Goal: Information Seeking & Learning: Learn about a topic

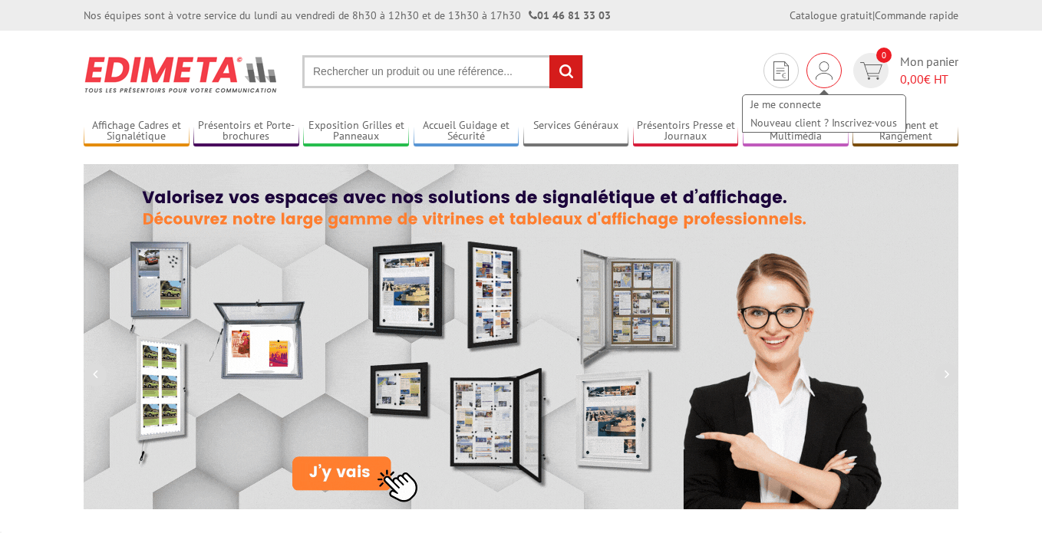
click at [824, 79] on div "Je me connecte Nouveau client ? Inscrivez-vous" at bounding box center [824, 106] width 166 height 54
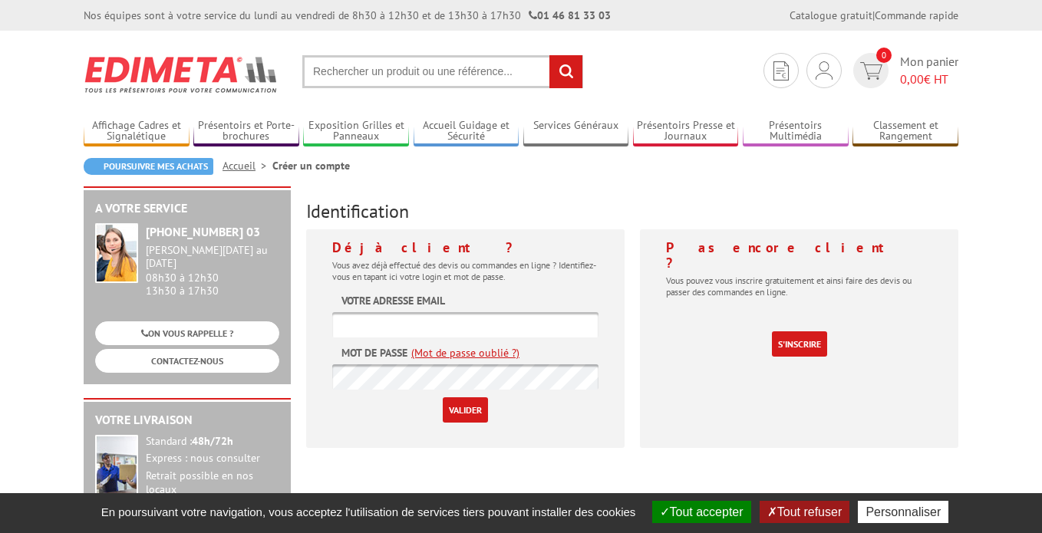
type input "[EMAIL_ADDRESS][DOMAIN_NAME]"
click at [472, 406] on input "Valider" at bounding box center [465, 409] width 45 height 25
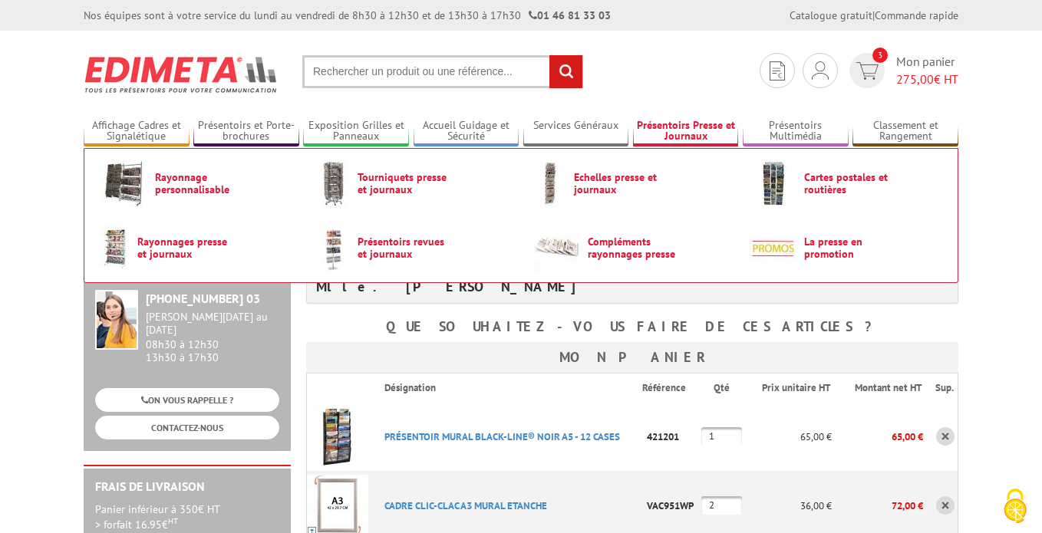
click at [703, 133] on link "Présentoirs Presse et Journaux" at bounding box center [686, 131] width 106 height 25
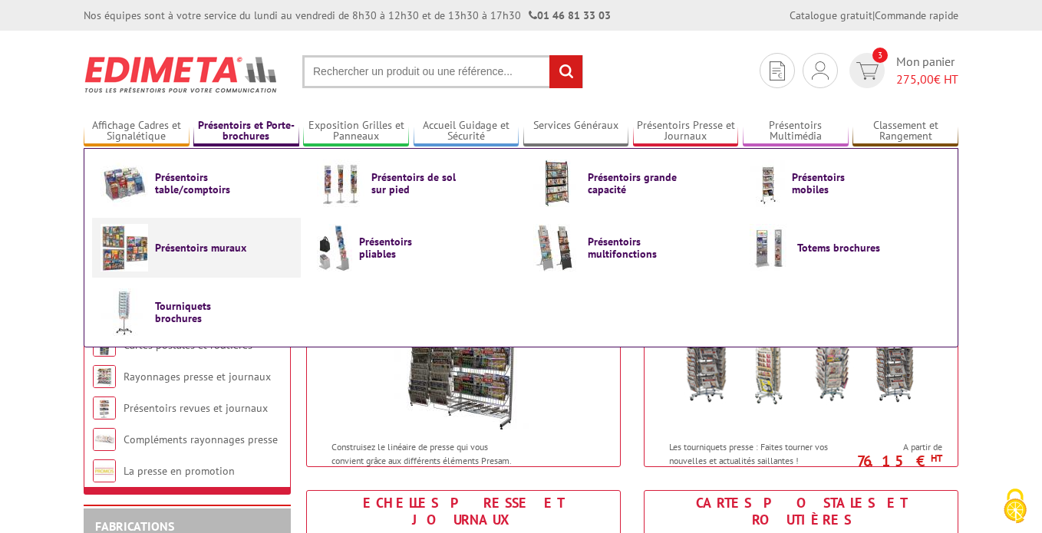
click at [207, 239] on link "Présentoirs muraux" at bounding box center [197, 248] width 192 height 48
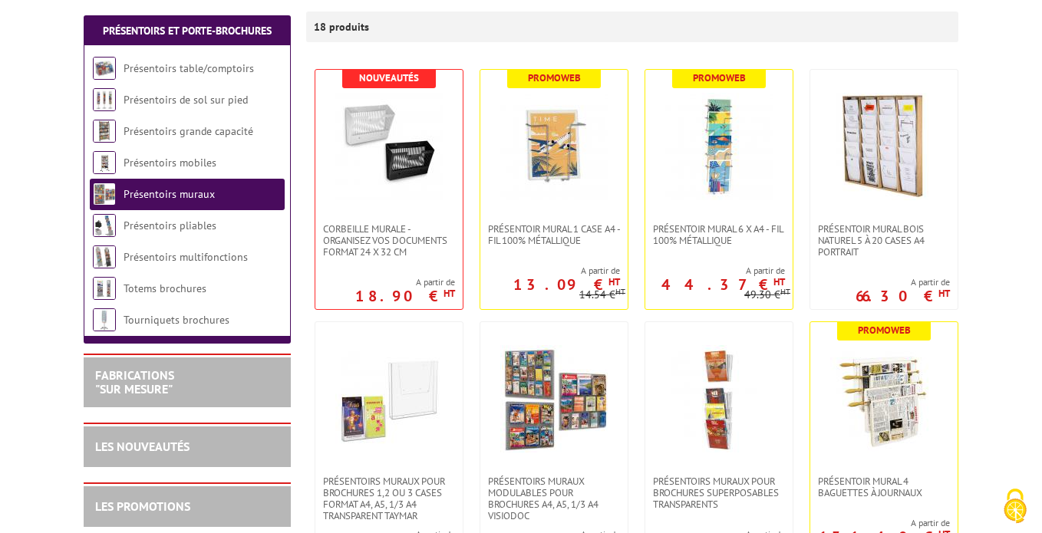
scroll to position [298, 0]
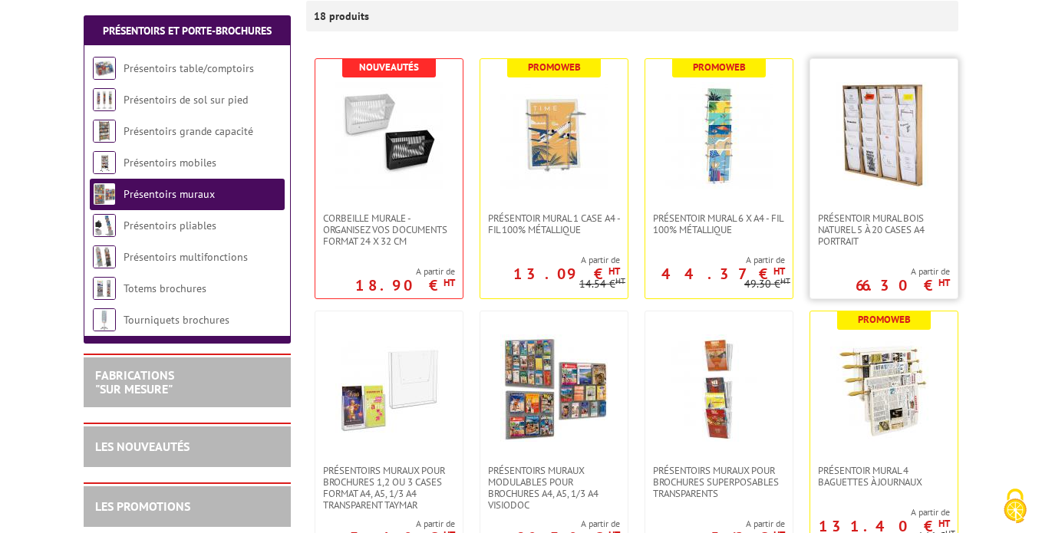
click at [894, 152] on img at bounding box center [883, 135] width 107 height 107
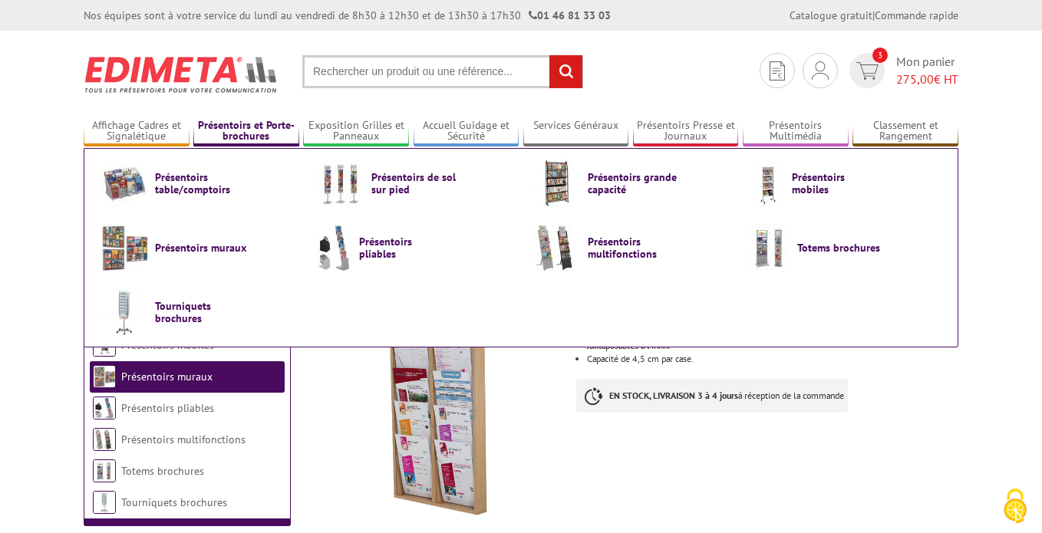
click at [261, 126] on link "Présentoirs et Porte-brochures" at bounding box center [246, 131] width 106 height 25
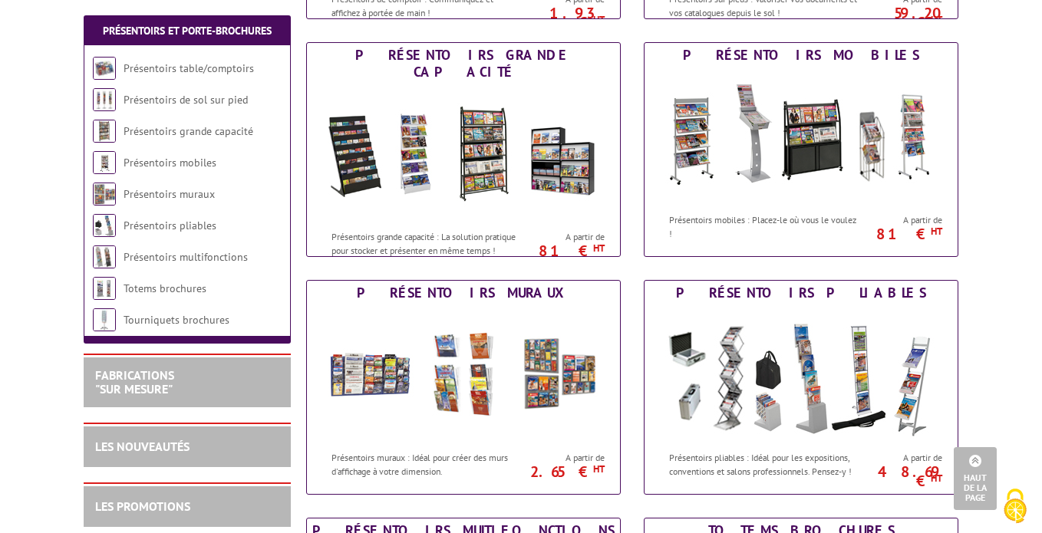
scroll to position [532, 0]
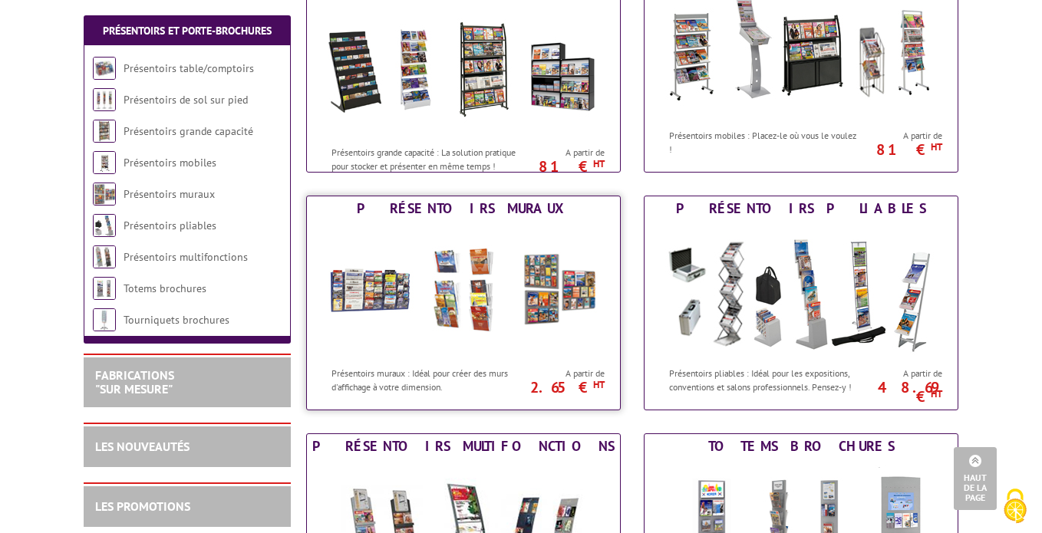
click at [367, 285] on img at bounding box center [463, 290] width 284 height 138
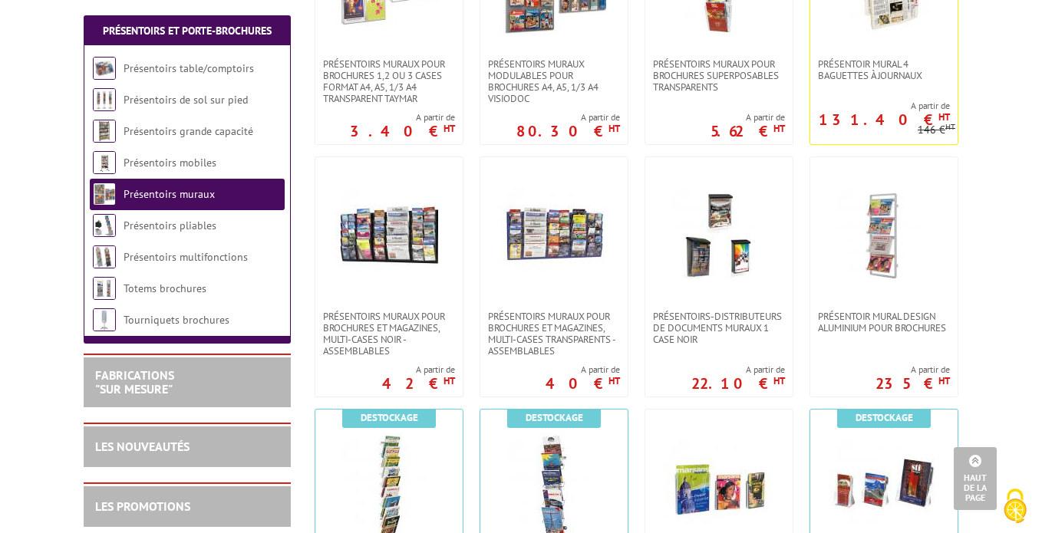
scroll to position [697, 0]
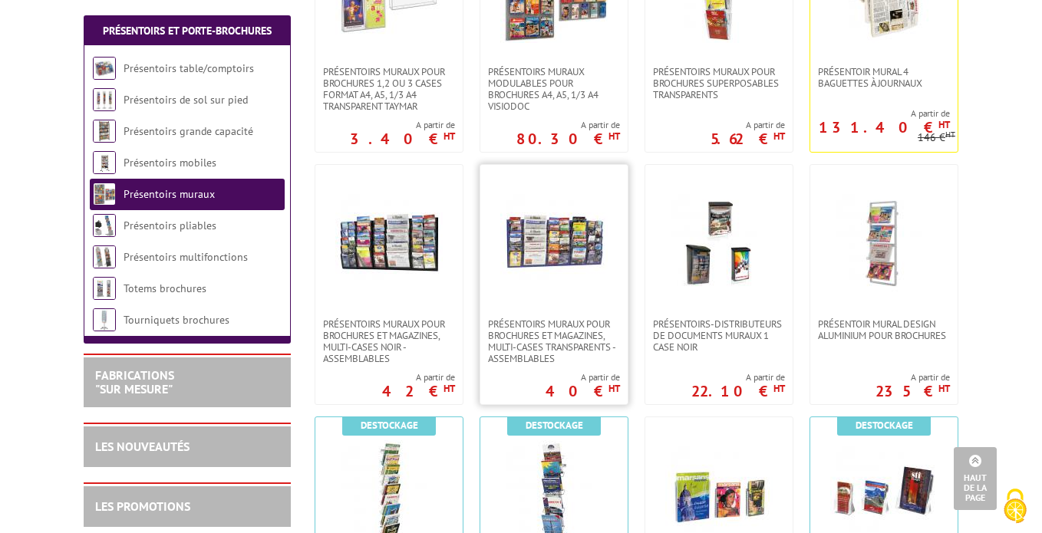
click at [549, 248] on img at bounding box center [553, 241] width 107 height 107
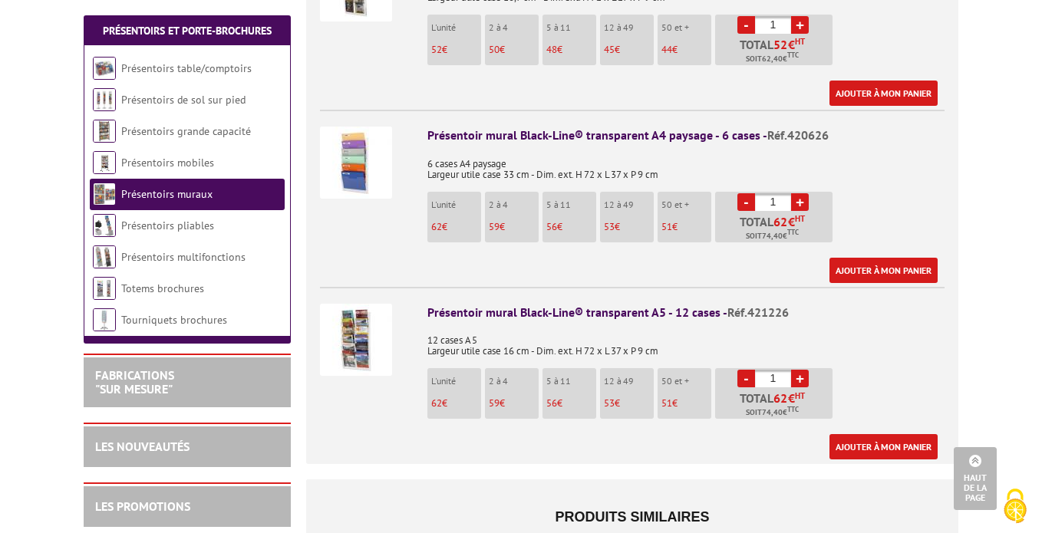
scroll to position [1070, 0]
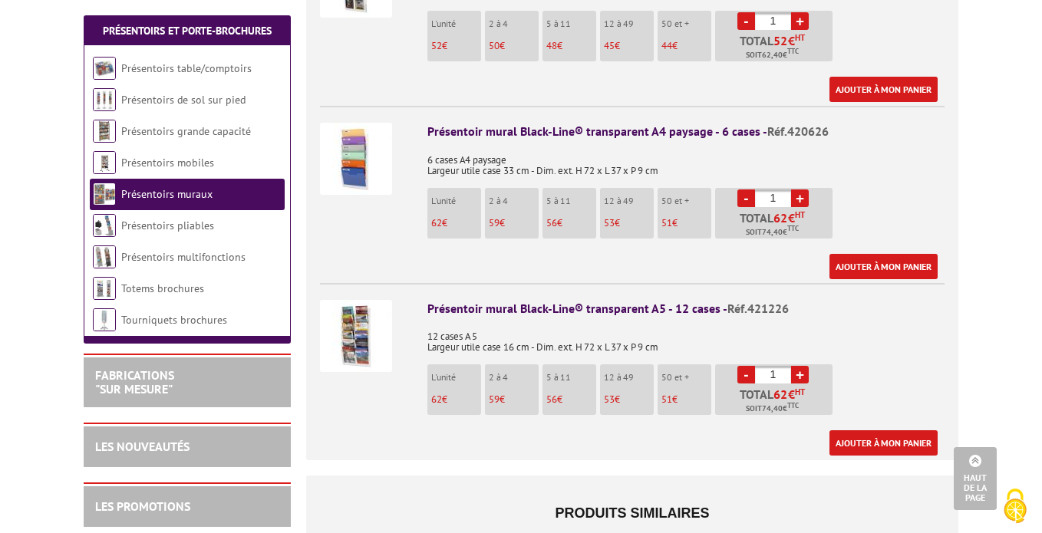
click at [350, 315] on img at bounding box center [356, 336] width 72 height 72
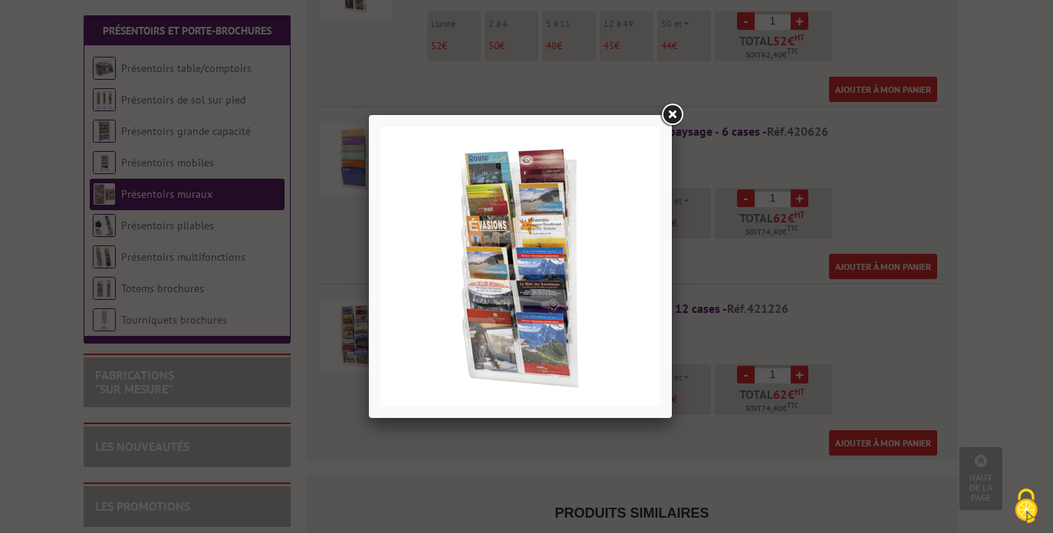
click at [671, 114] on link at bounding box center [672, 115] width 28 height 28
